Goal: Task Accomplishment & Management: Manage account settings

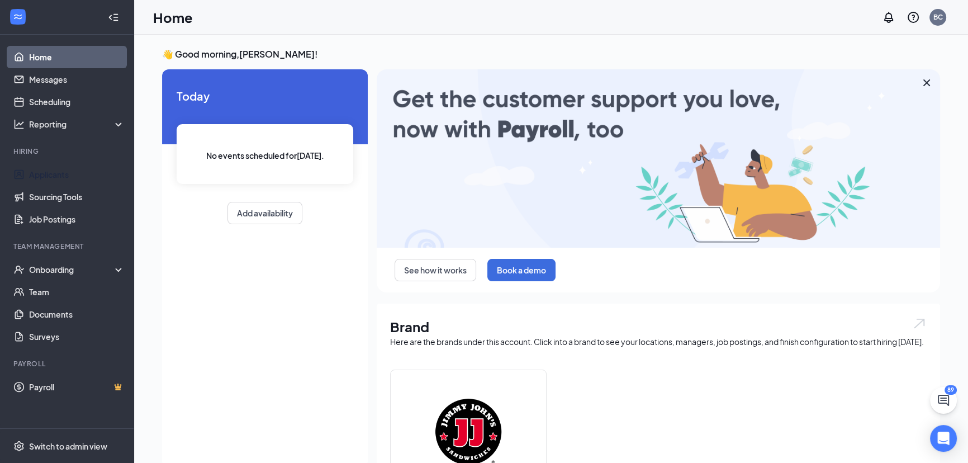
click at [44, 175] on link "Applicants" at bounding box center [77, 174] width 96 height 22
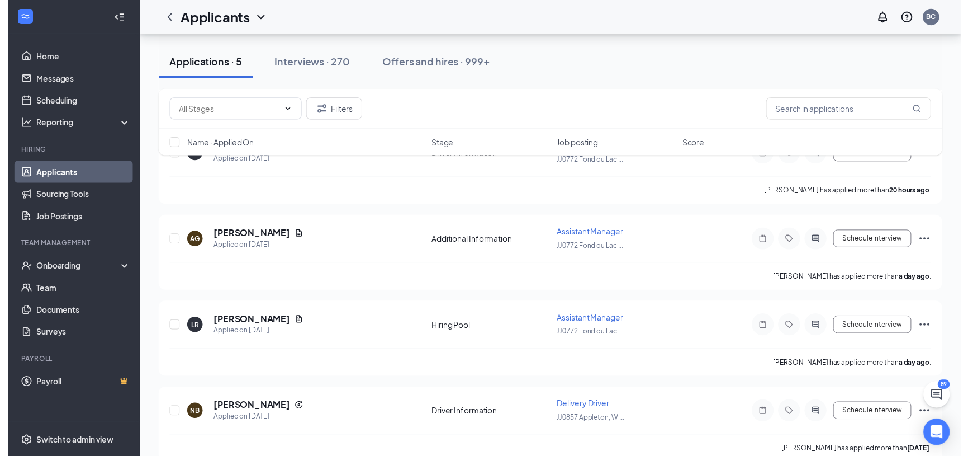
scroll to position [199, 0]
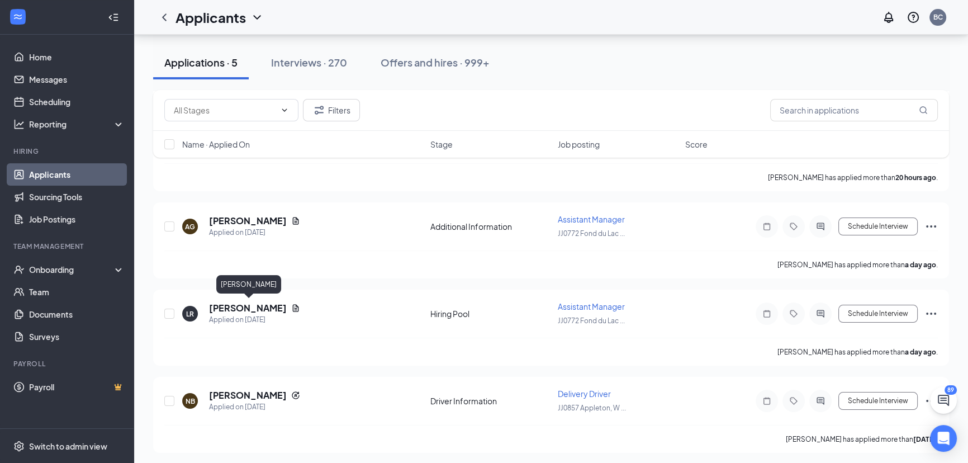
click at [282, 305] on h5 "[PERSON_NAME]" at bounding box center [248, 308] width 78 height 12
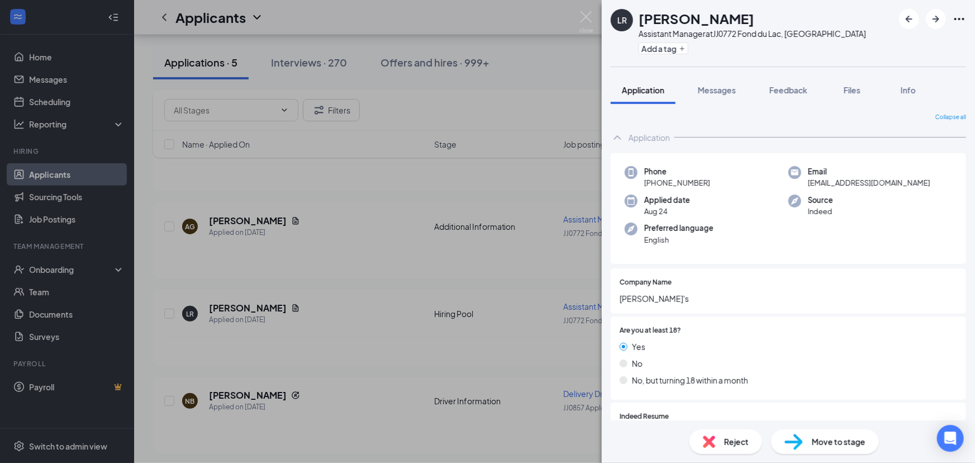
click at [851, 89] on span "Files" at bounding box center [852, 90] width 17 height 10
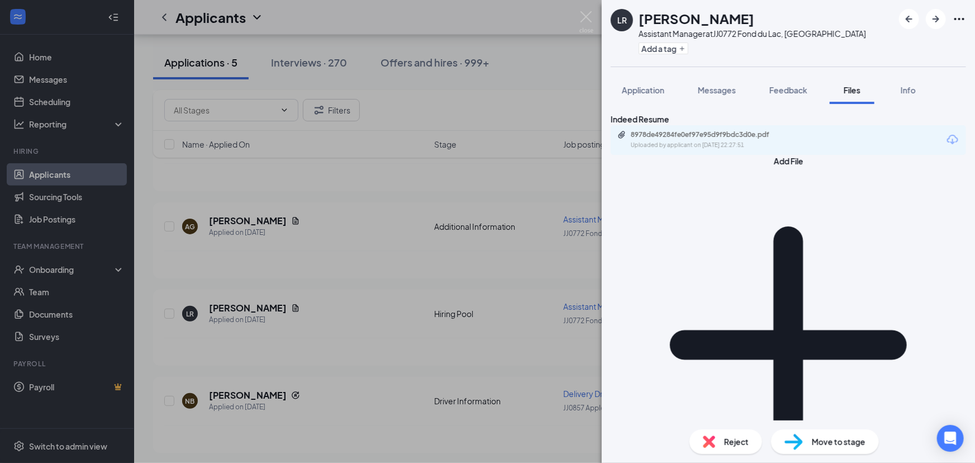
click at [709, 139] on div "8978de49284fe0ef97e95d9f9bdc3d0e.pdf" at bounding box center [709, 134] width 157 height 9
click at [724, 440] on span "Reject" at bounding box center [736, 441] width 25 height 12
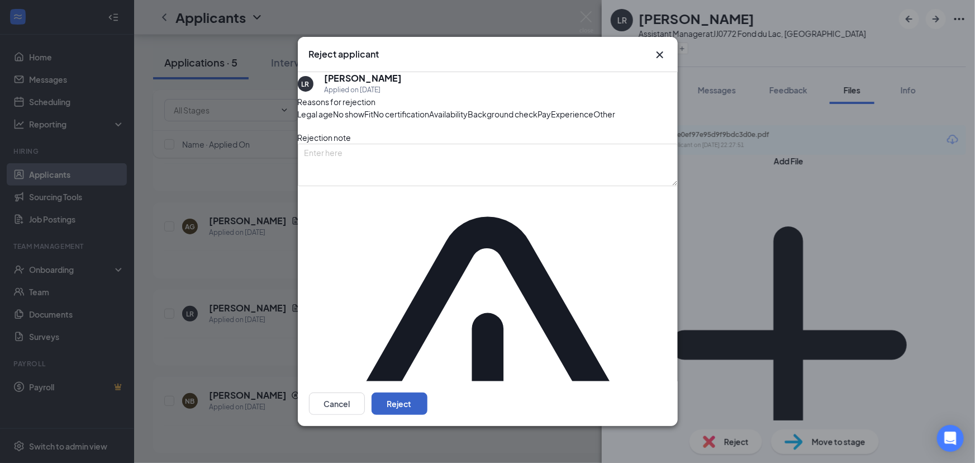
click at [428, 392] on button "Reject" at bounding box center [400, 403] width 56 height 22
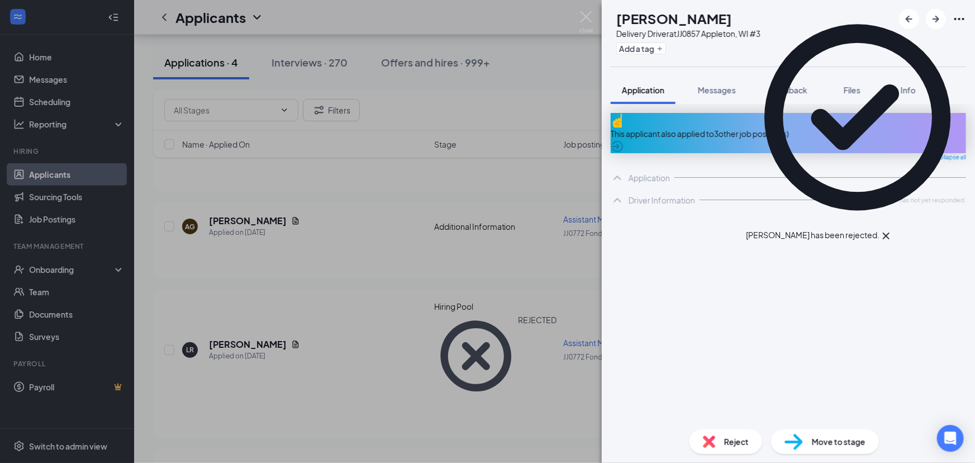
click at [240, 260] on div "NB [PERSON_NAME] Delivery Driver at JJ0857 [GEOGRAPHIC_DATA], [GEOGRAPHIC_DATA]…" at bounding box center [487, 231] width 975 height 463
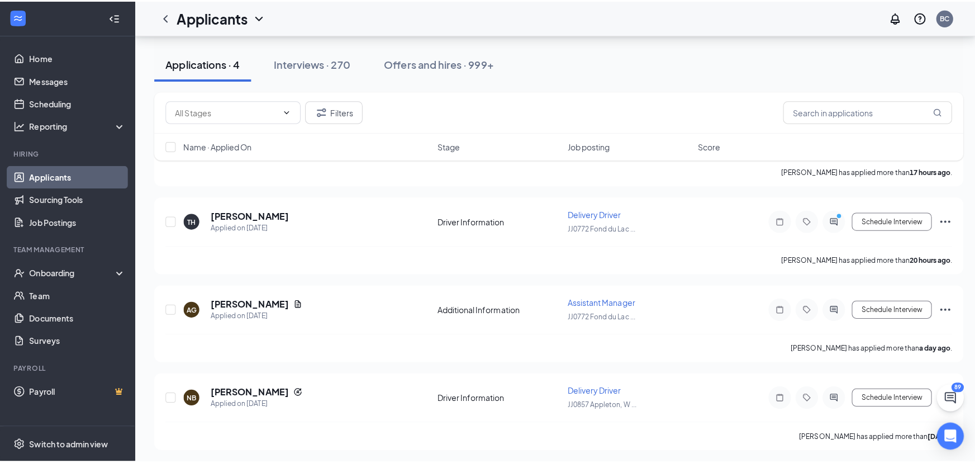
scroll to position [69, 0]
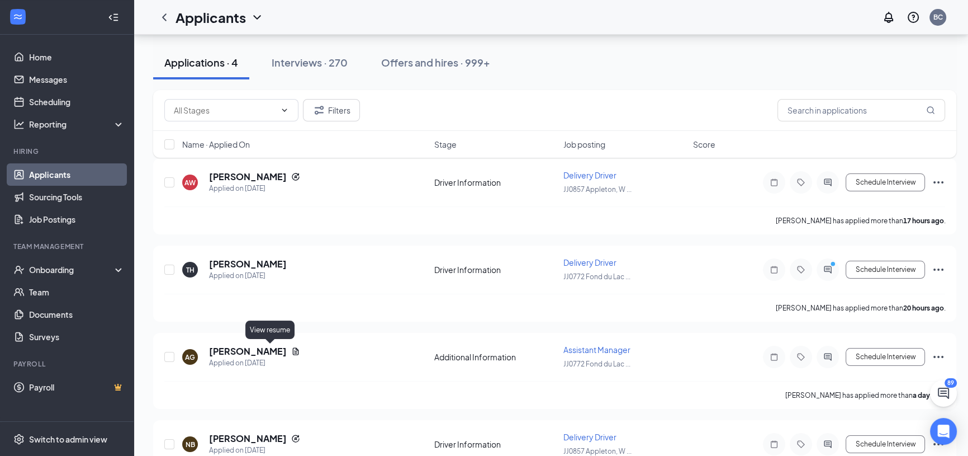
click at [291, 350] on icon "Document" at bounding box center [295, 351] width 9 height 9
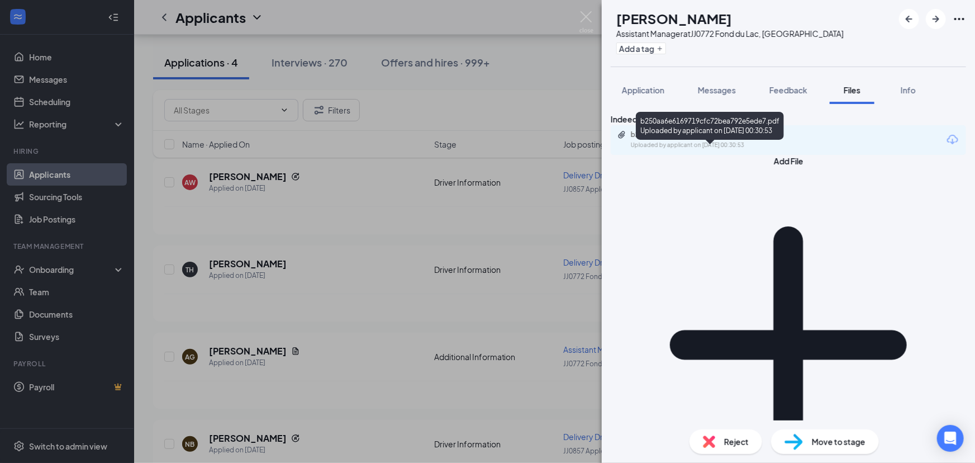
click at [784, 139] on div "b250aa6e6169719cfc72bea792e5ede7.pdf" at bounding box center [709, 134] width 157 height 9
